Goal: Transaction & Acquisition: Purchase product/service

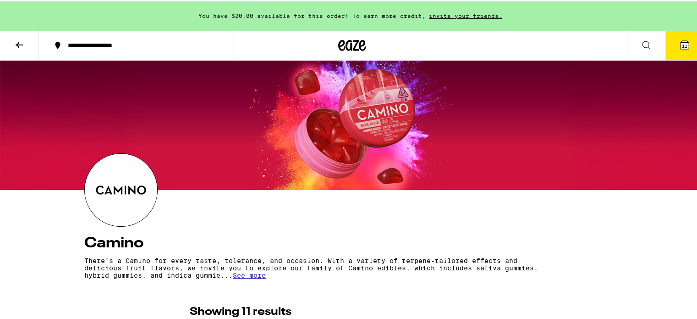
click at [679, 38] on icon at bounding box center [684, 43] width 11 height 11
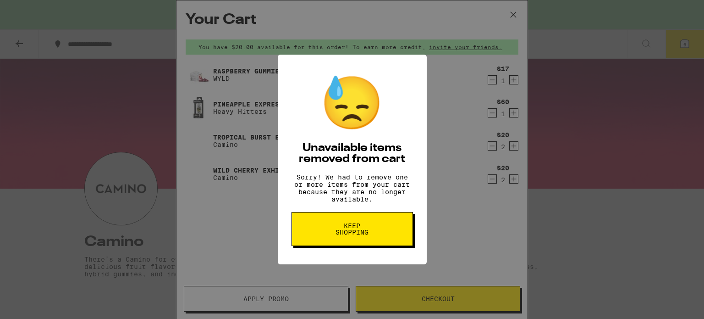
click at [354, 245] on button "Keep Shopping" at bounding box center [351, 229] width 121 height 34
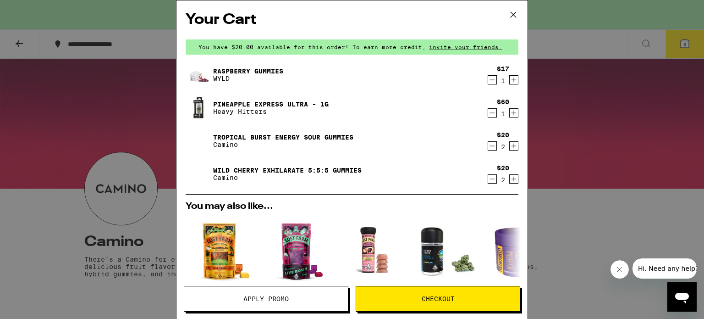
click at [488, 178] on icon "Decrement" at bounding box center [492, 178] width 8 height 11
click at [488, 179] on icon "Decrement" at bounding box center [492, 178] width 8 height 11
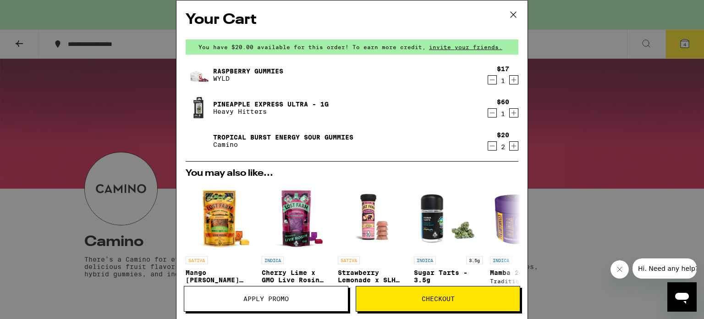
click at [629, 126] on div "Your Cart You have $20.00 available for this order! To earn more credit, invite…" at bounding box center [352, 159] width 704 height 319
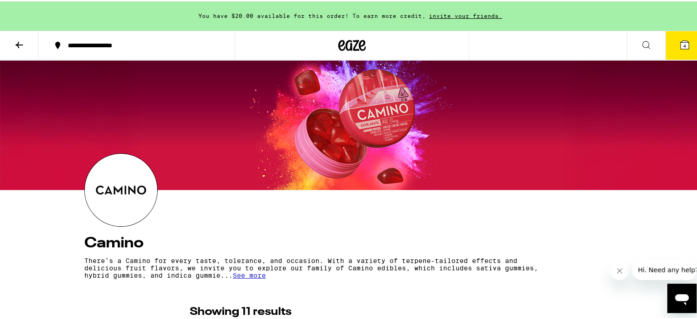
click at [641, 46] on icon at bounding box center [646, 43] width 11 height 11
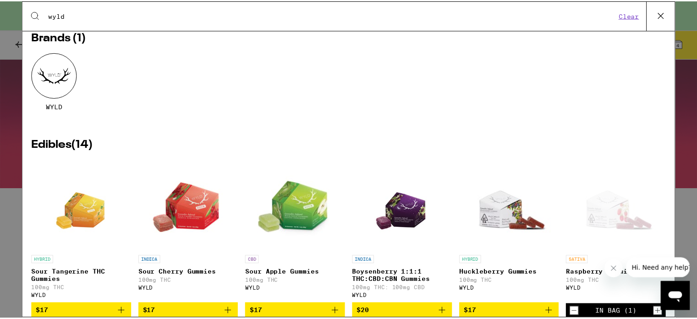
scroll to position [46, 0]
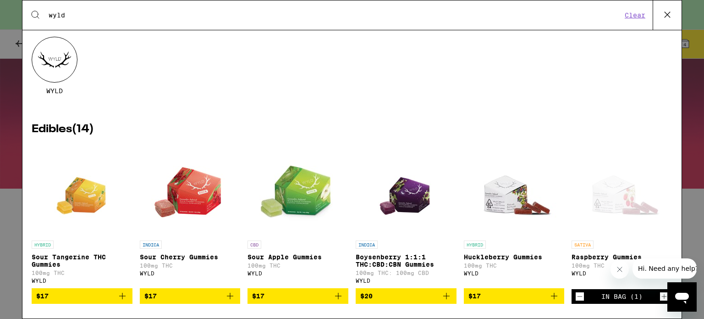
type input "wyld"
click at [549, 301] on icon "Add to bag" at bounding box center [554, 295] width 11 height 11
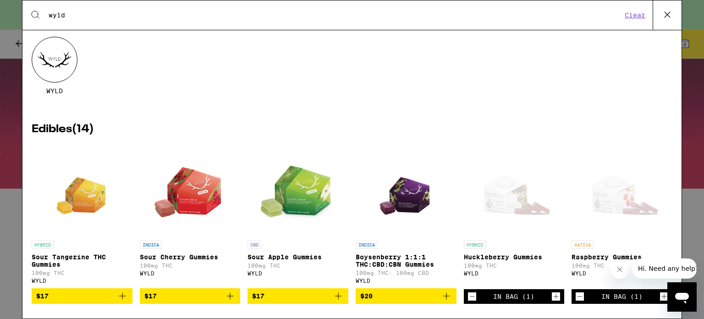
click at [552, 302] on icon "Increment" at bounding box center [556, 296] width 8 height 11
click at [669, 16] on icon at bounding box center [667, 15] width 14 height 14
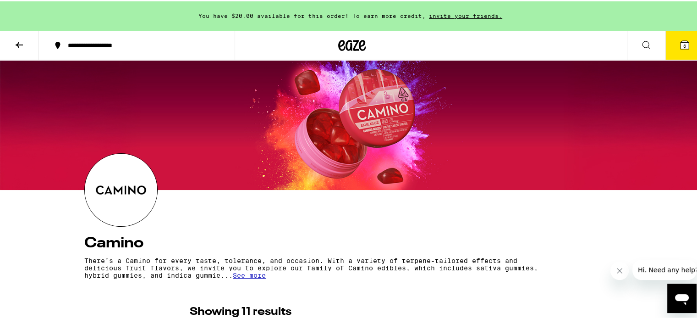
click at [633, 49] on button at bounding box center [646, 44] width 38 height 29
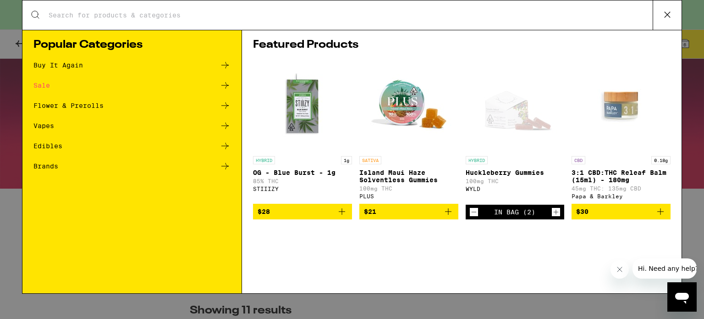
click at [667, 11] on icon at bounding box center [667, 15] width 14 height 14
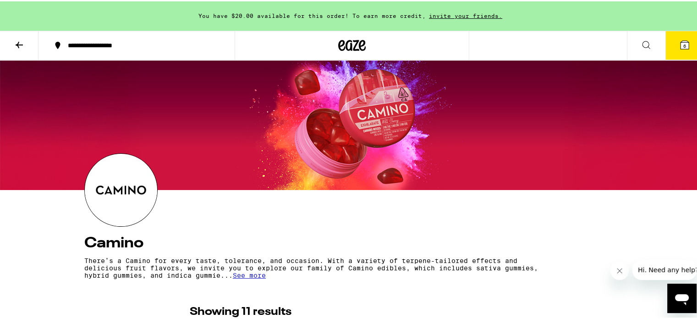
click at [641, 41] on icon at bounding box center [646, 43] width 11 height 11
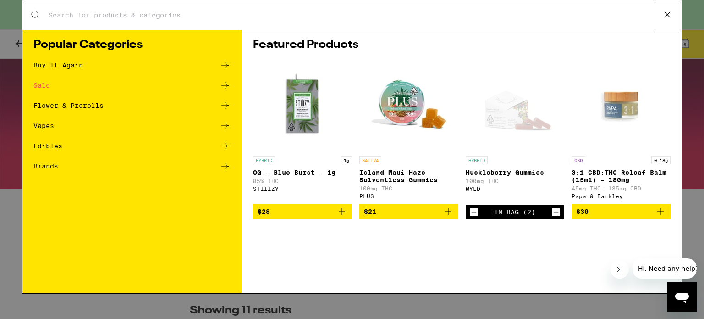
click at [517, 15] on input "Search for Products" at bounding box center [350, 15] width 604 height 8
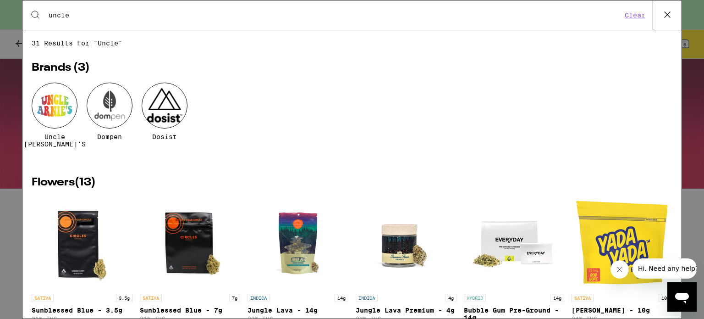
type input "uncle"
click at [49, 108] on div at bounding box center [55, 105] width 46 height 46
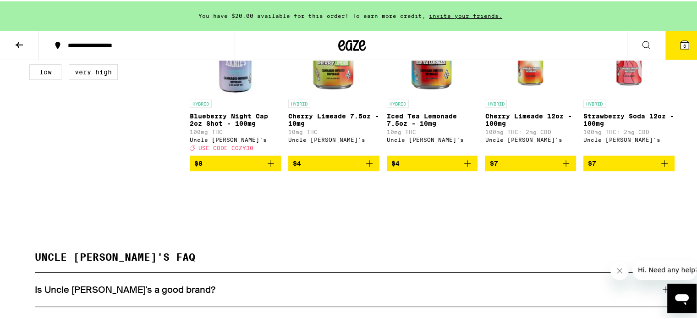
scroll to position [137, 0]
